Goal: Find specific page/section: Find specific page/section

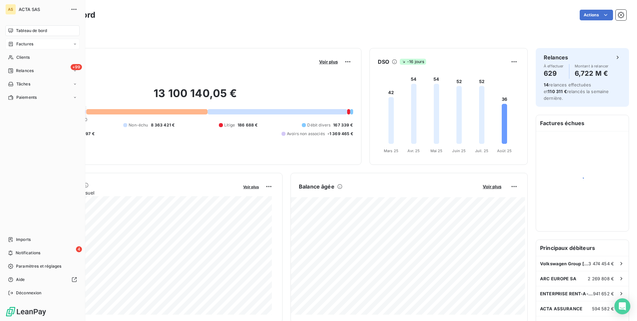
click at [16, 43] on span "Factures" at bounding box center [24, 44] width 17 height 6
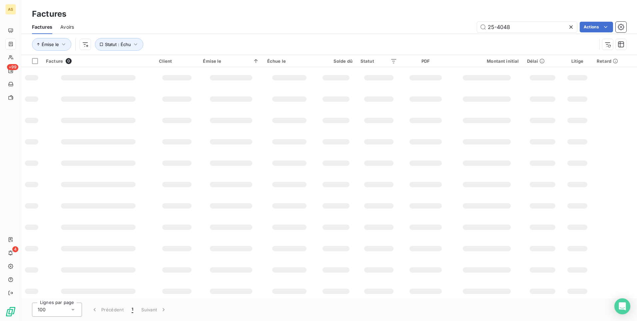
drag, startPoint x: 514, startPoint y: 28, endPoint x: 471, endPoint y: 29, distance: 42.3
click at [471, 29] on div "25-4048 Actions" at bounding box center [354, 27] width 544 height 11
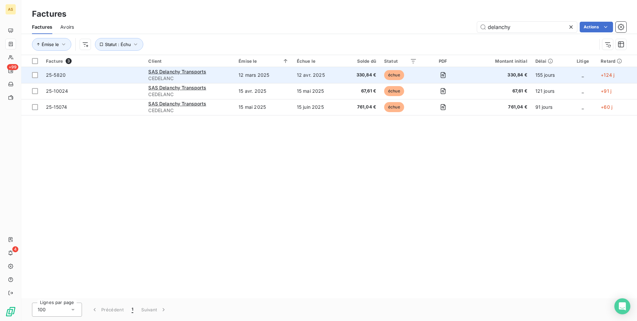
type input "delanchy"
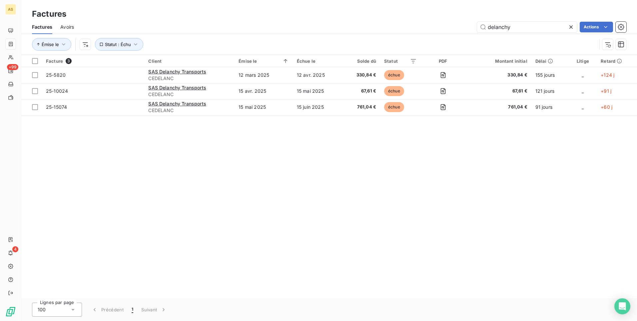
drag, startPoint x: 475, startPoint y: 199, endPoint x: 534, endPoint y: 130, distance: 90.0
click at [475, 199] on div "Facture 3 Client Émise le Échue le Solde dû Statut PDF Montant initial Délai Li…" at bounding box center [329, 176] width 616 height 243
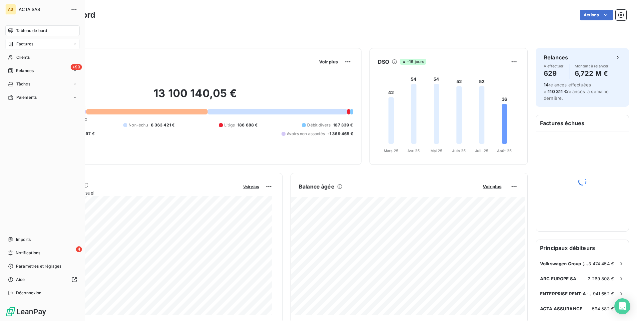
click at [24, 44] on span "Factures" at bounding box center [24, 44] width 17 height 6
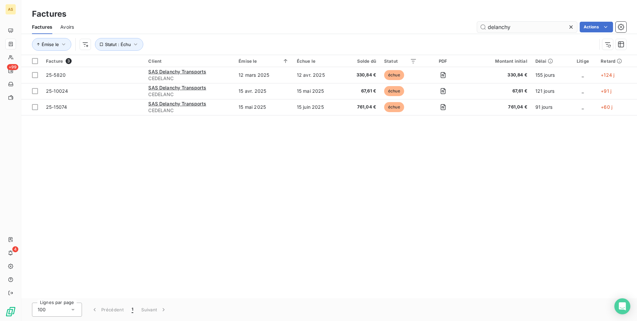
drag, startPoint x: 519, startPoint y: 26, endPoint x: 479, endPoint y: 27, distance: 40.3
click at [479, 27] on input "delanchy" at bounding box center [527, 27] width 100 height 11
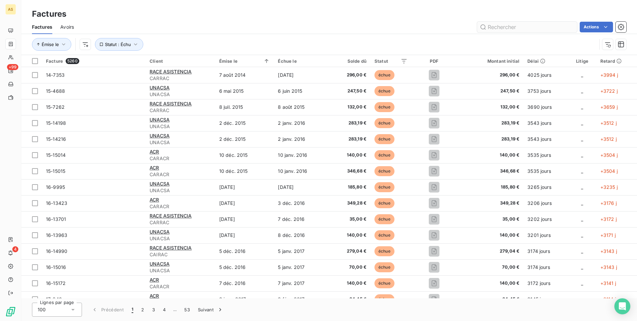
type input "a"
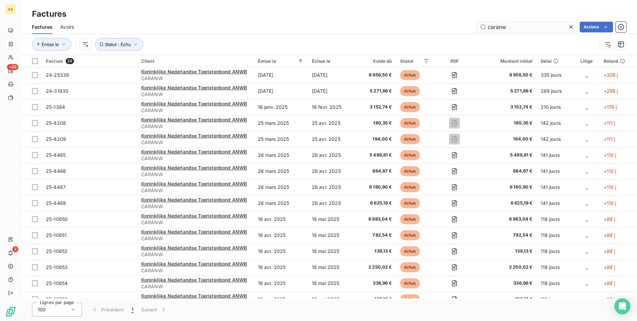
click at [509, 24] on input "caranw" at bounding box center [527, 27] width 100 height 11
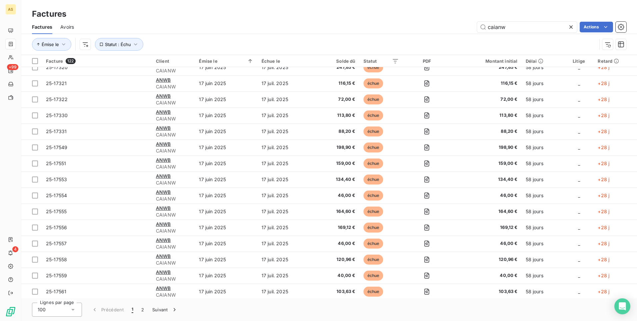
scroll to position [1369, 0]
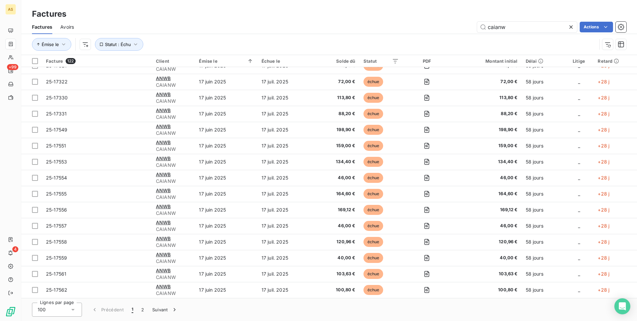
type input "caianw"
click at [286, 309] on div "Lignes par page 100 Précédent 1 2 Suivant" at bounding box center [329, 309] width 616 height 23
click at [552, 12] on div "Factures" at bounding box center [329, 14] width 616 height 12
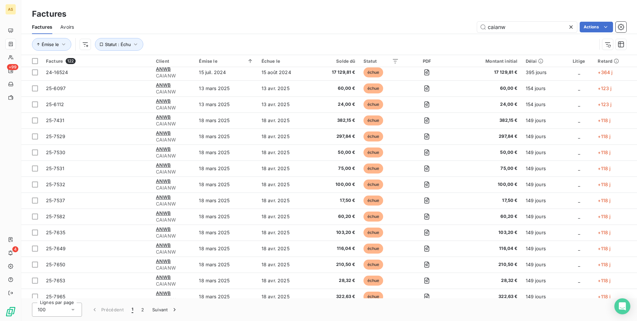
scroll to position [0, 0]
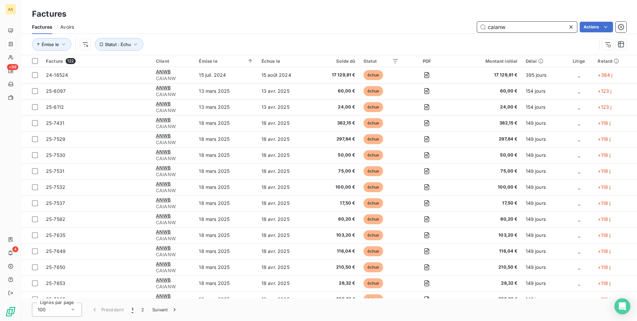
click at [534, 26] on input "caianw" at bounding box center [527, 27] width 100 height 11
click at [132, 44] on icon "button" at bounding box center [135, 44] width 7 height 7
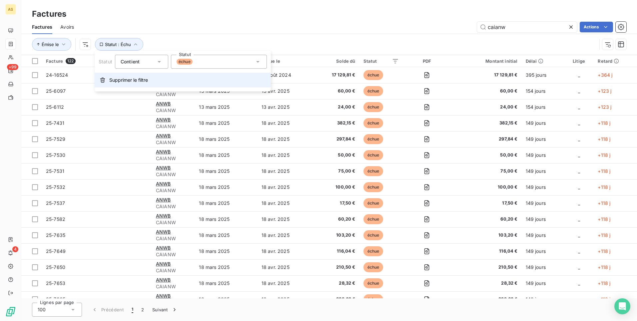
click at [113, 79] on span "Supprimer le filtre" at bounding box center [128, 80] width 39 height 7
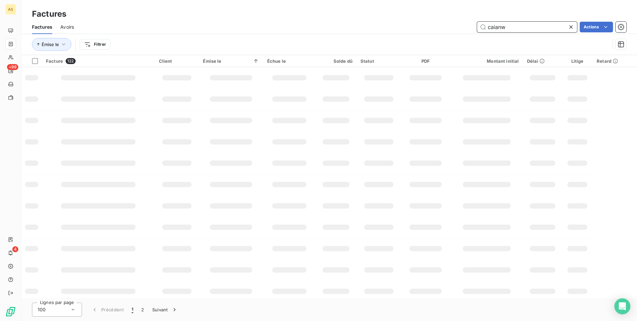
drag, startPoint x: 525, startPoint y: 27, endPoint x: 464, endPoint y: 30, distance: 61.7
click at [464, 30] on div "caianw Actions" at bounding box center [354, 27] width 544 height 11
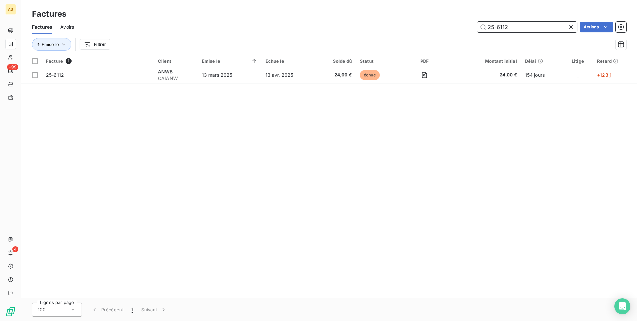
click at [511, 27] on input "25-6112" at bounding box center [527, 27] width 100 height 11
type input "2"
click at [314, 210] on div "Facture 1 Client Émise le Échue le Solde dû Statut PDF Montant initial Délai Li…" at bounding box center [329, 176] width 616 height 243
click at [513, 29] on input "25-14901" at bounding box center [527, 27] width 100 height 11
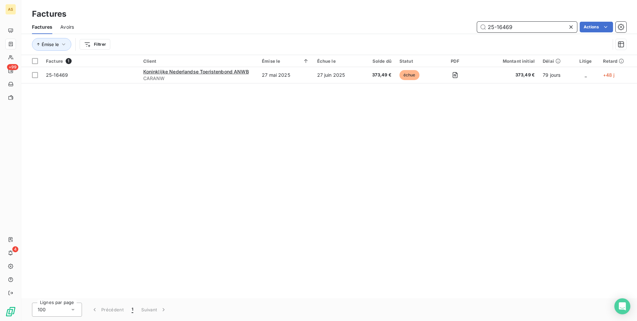
type input "25-16469"
